Goal: Task Accomplishment & Management: Use online tool/utility

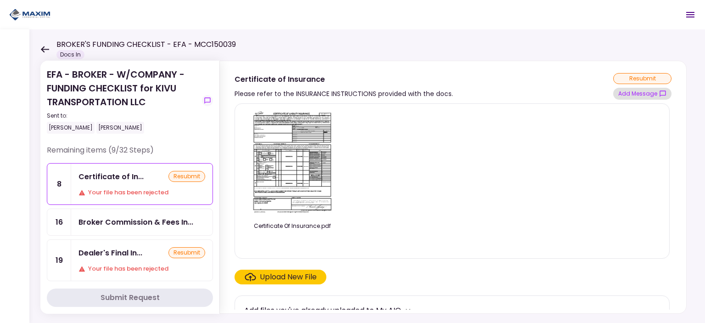
click at [631, 93] on button "Add Message" at bounding box center [642, 94] width 58 height 12
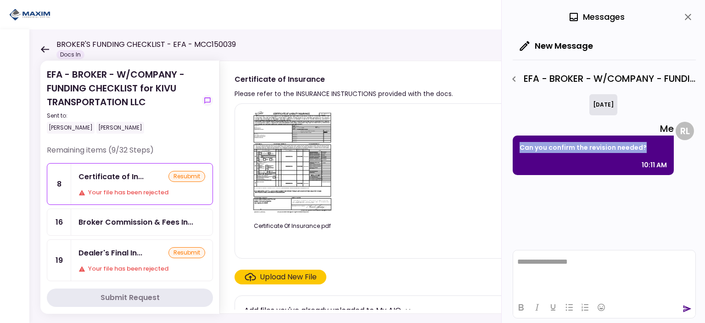
drag, startPoint x: 645, startPoint y: 148, endPoint x: 514, endPoint y: 143, distance: 130.9
click at [514, 143] on div "Can you confirm the revision needed? 10:11 AM" at bounding box center [593, 154] width 161 height 39
copy p "Can you confirm the revision needed?"
click at [543, 273] on html at bounding box center [604, 261] width 182 height 22
click at [686, 308] on icon "send" at bounding box center [686, 308] width 9 height 9
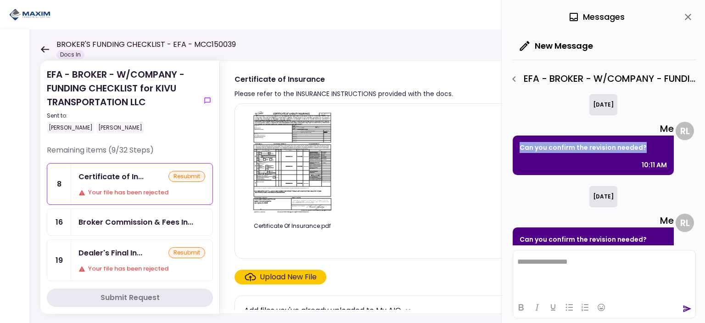
scroll to position [26, 0]
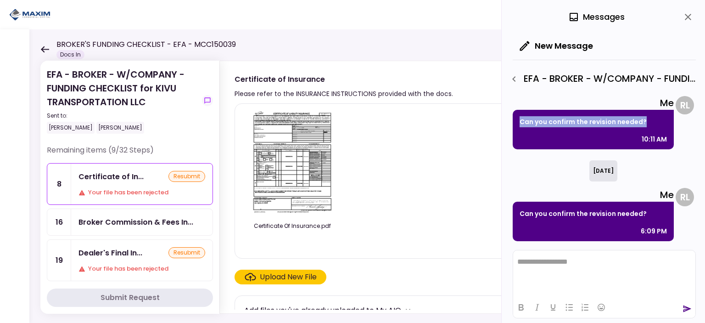
click at [146, 227] on div "Broker Commission & Fees In..." at bounding box center [141, 222] width 141 height 26
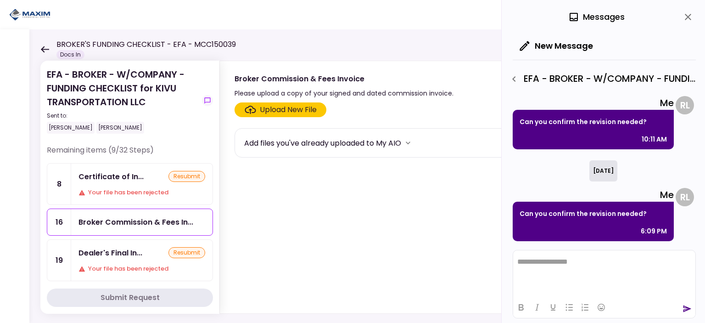
click at [345, 179] on section "Upload New File Add files you've already uploaded to My AIO" at bounding box center [453, 205] width 437 height 207
click at [516, 77] on icon "button" at bounding box center [514, 78] width 11 height 11
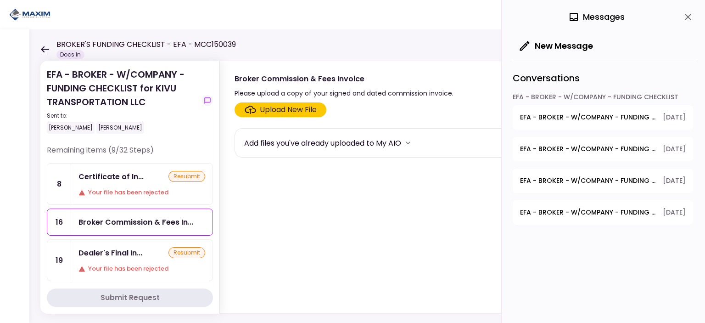
click at [465, 169] on section "Upload New File Add files you've already uploaded to My AIO" at bounding box center [453, 205] width 437 height 207
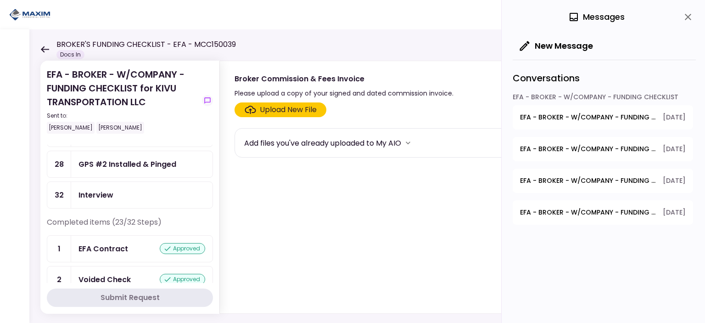
scroll to position [274, 0]
